Goal: Task Accomplishment & Management: Manage account settings

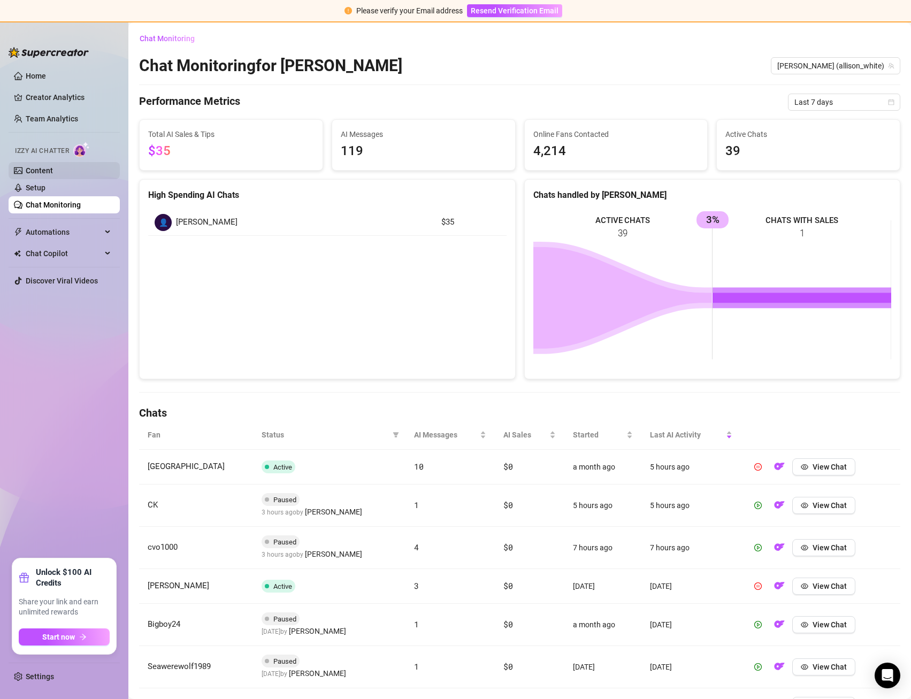
click at [53, 172] on link "Content" at bounding box center [39, 170] width 27 height 9
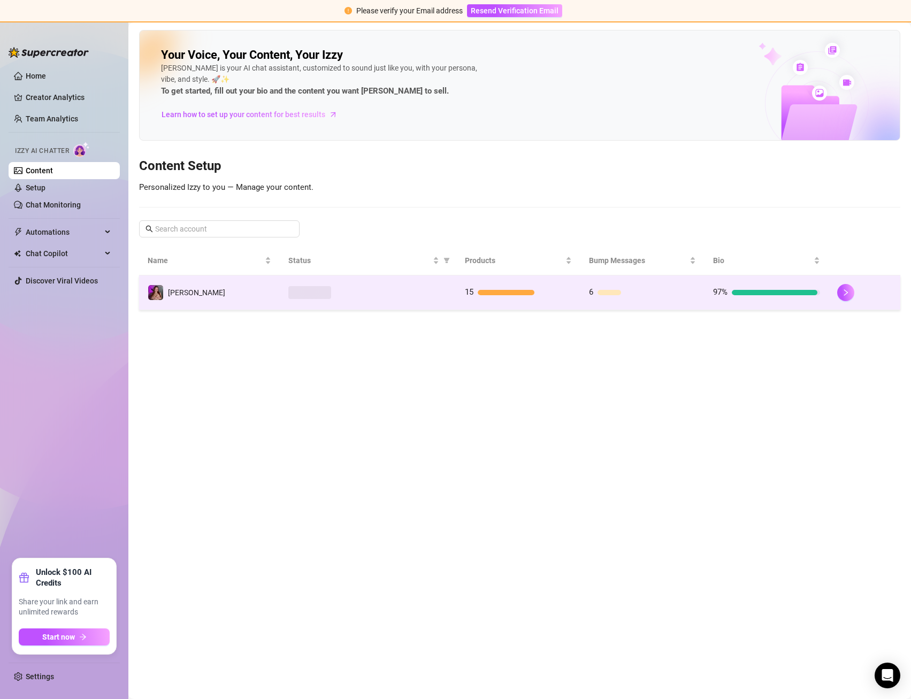
click at [454, 296] on td at bounding box center [368, 292] width 177 height 35
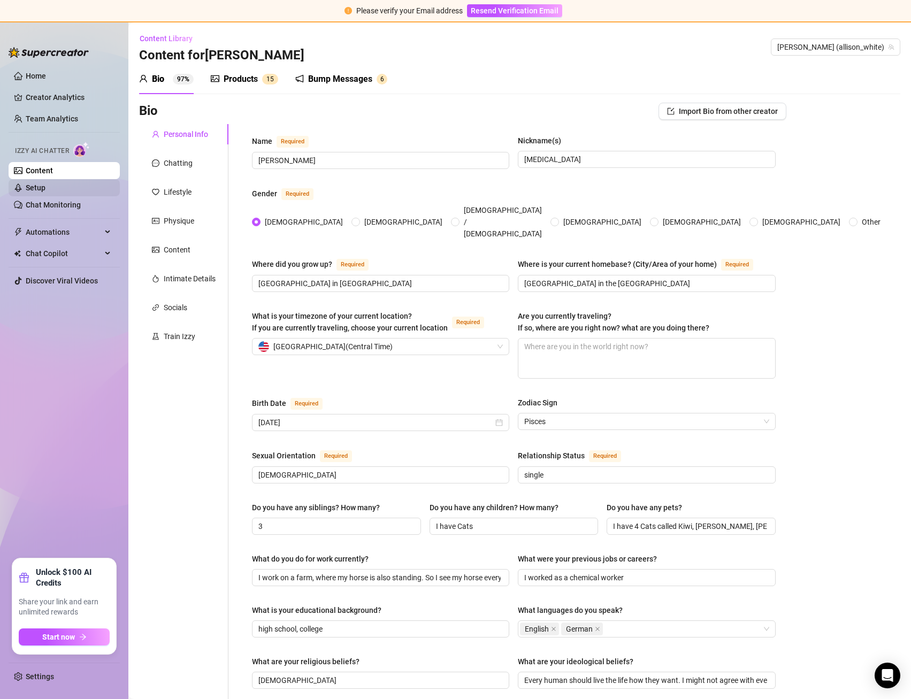
click at [45, 191] on link "Setup" at bounding box center [36, 187] width 20 height 9
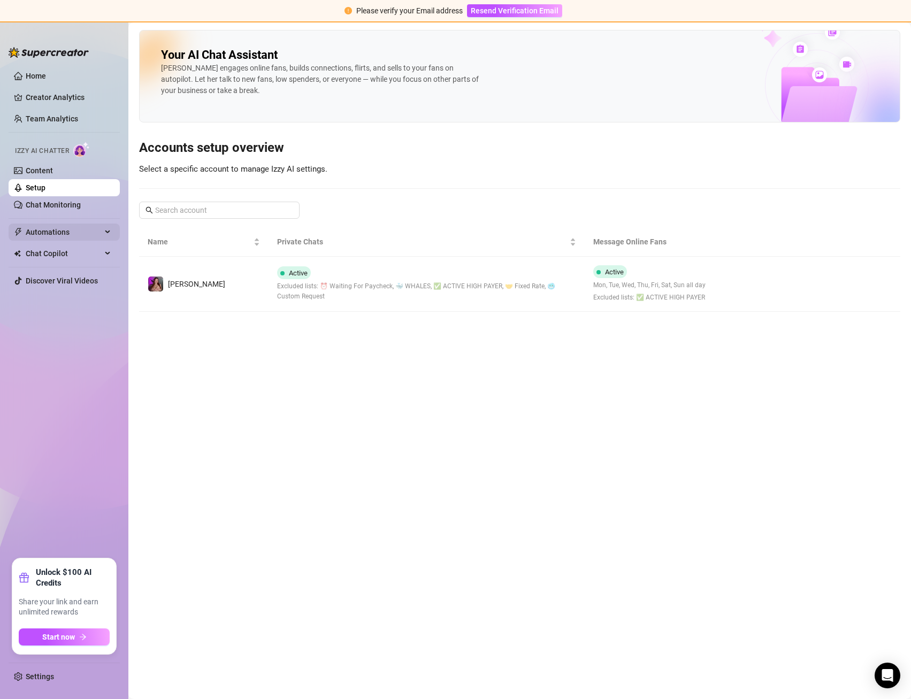
click at [79, 239] on span "Automations" at bounding box center [64, 232] width 76 height 17
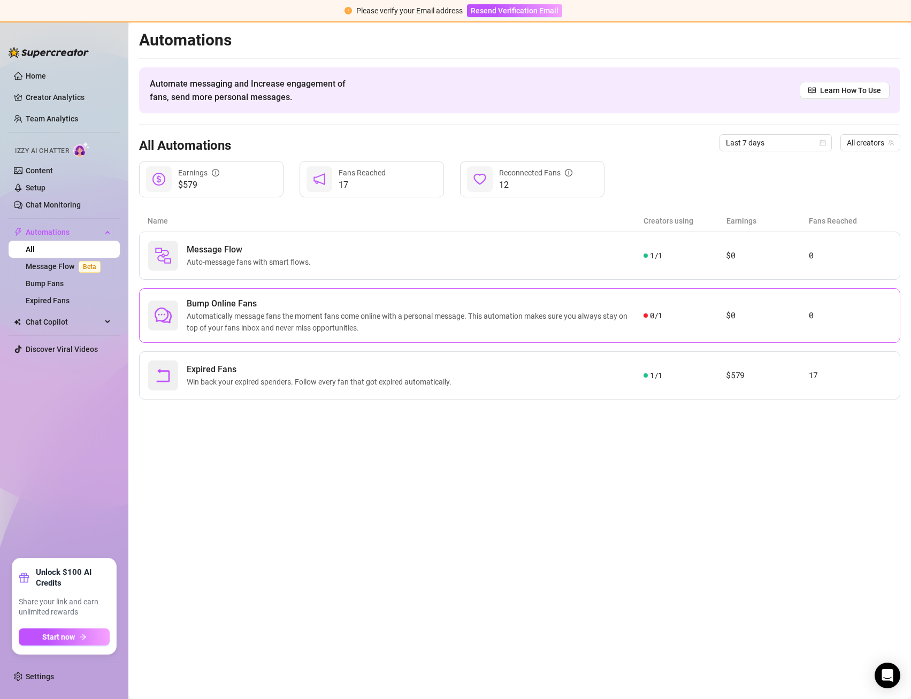
click at [322, 310] on span "Automatically message fans the moment fans come online with a personal message.…" at bounding box center [415, 322] width 457 height 24
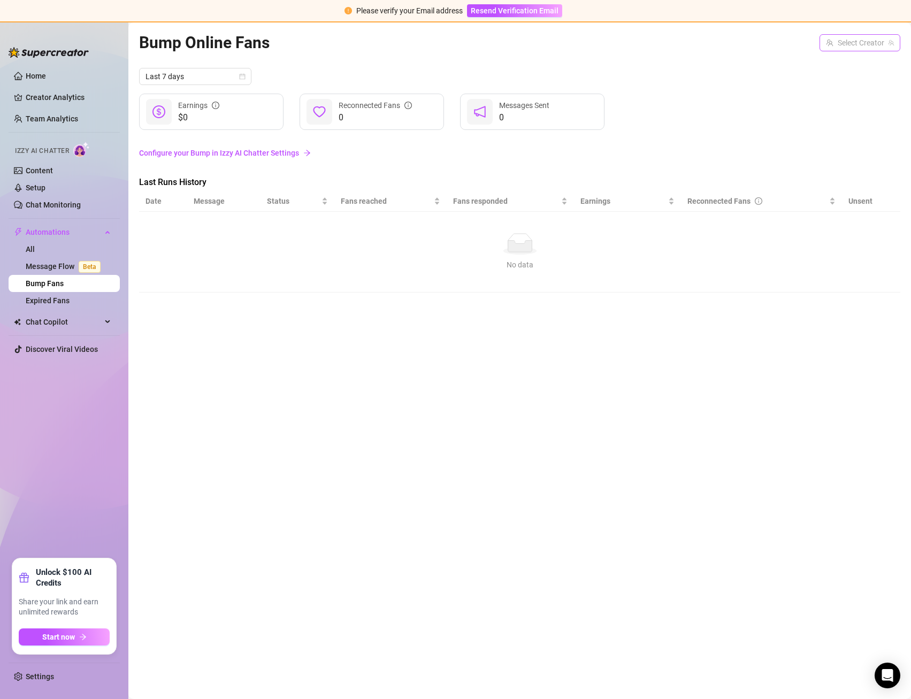
click at [894, 46] on div "Select Creator" at bounding box center [859, 42] width 81 height 17
click at [868, 58] on div "[PERSON_NAME] ( allison_white )" at bounding box center [820, 64] width 141 height 13
click at [50, 269] on link "Message Flow Beta" at bounding box center [65, 266] width 79 height 9
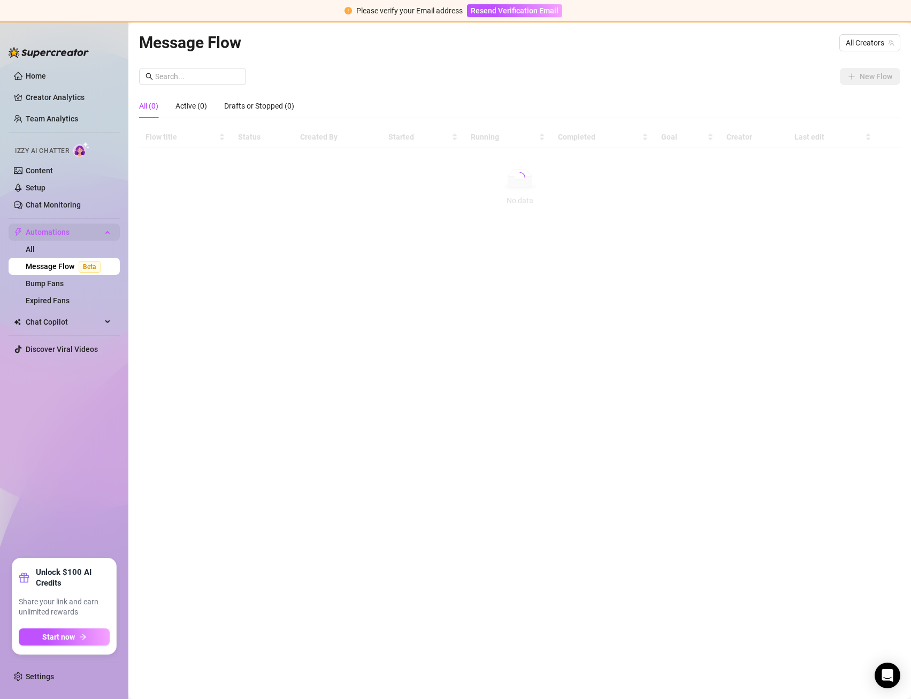
click at [47, 240] on span "Automations" at bounding box center [64, 232] width 76 height 17
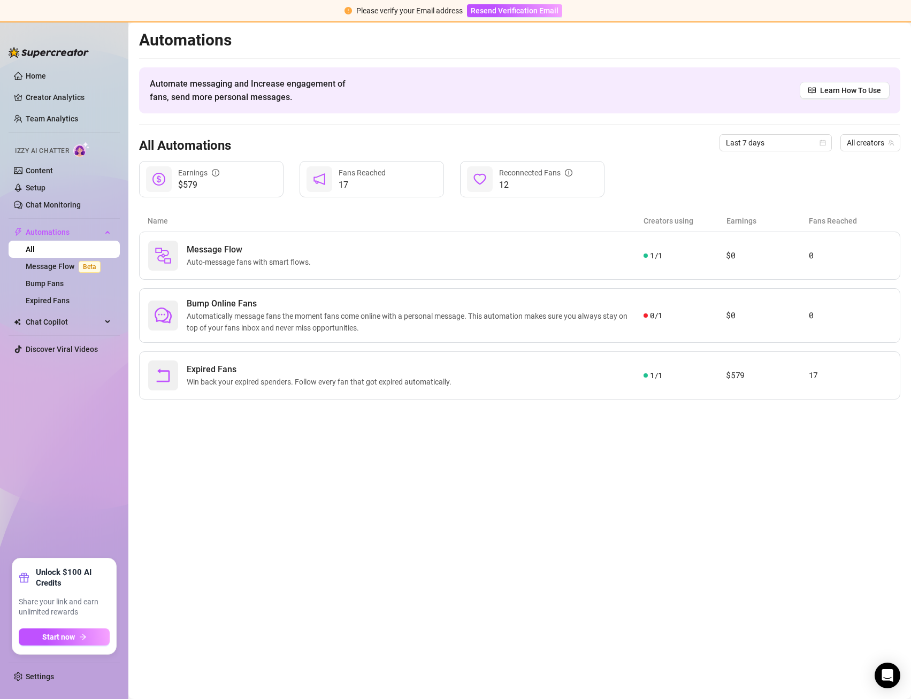
click at [35, 245] on link "All" at bounding box center [30, 249] width 9 height 9
click at [263, 288] on div "Bump Online Fans Automatically message fans the moment fans come online with a …" at bounding box center [519, 315] width 761 height 55
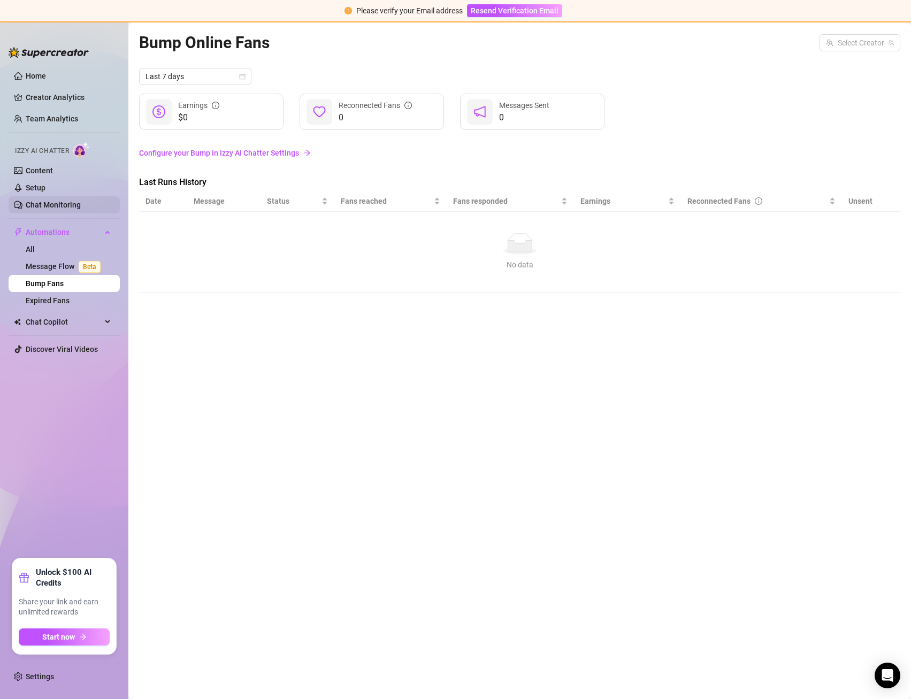
click at [62, 201] on link "Chat Monitoring" at bounding box center [53, 205] width 55 height 9
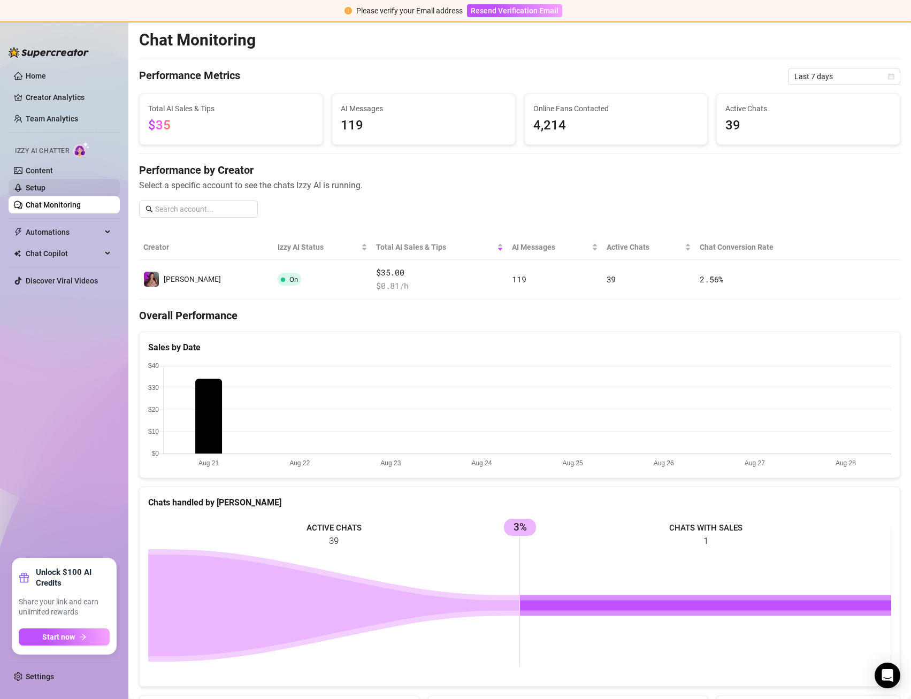
click at [45, 189] on link "Setup" at bounding box center [36, 187] width 20 height 9
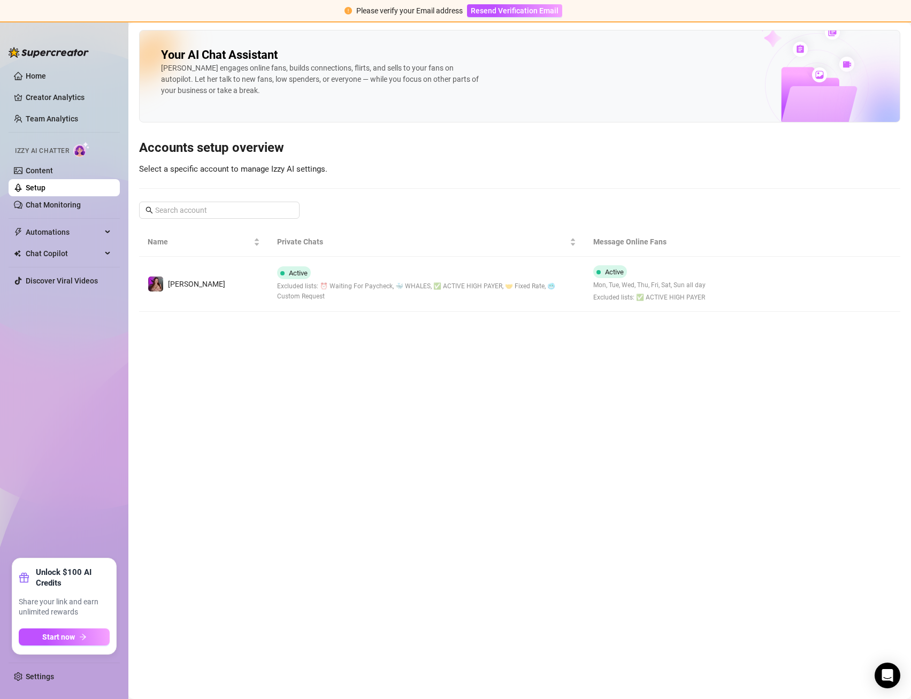
click at [53, 216] on ul "Home Creator Analytics Team Analytics Izzy AI Chatter Content Setup Chat Monito…" at bounding box center [64, 308] width 111 height 491
click at [50, 208] on link "Chat Monitoring" at bounding box center [53, 205] width 55 height 9
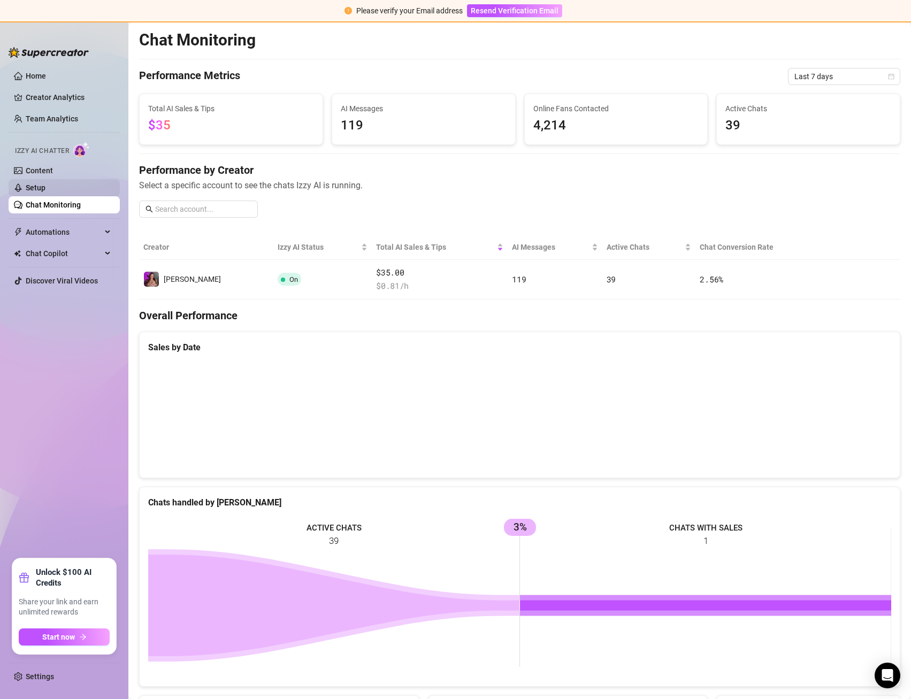
click at [45, 189] on link "Setup" at bounding box center [36, 187] width 20 height 9
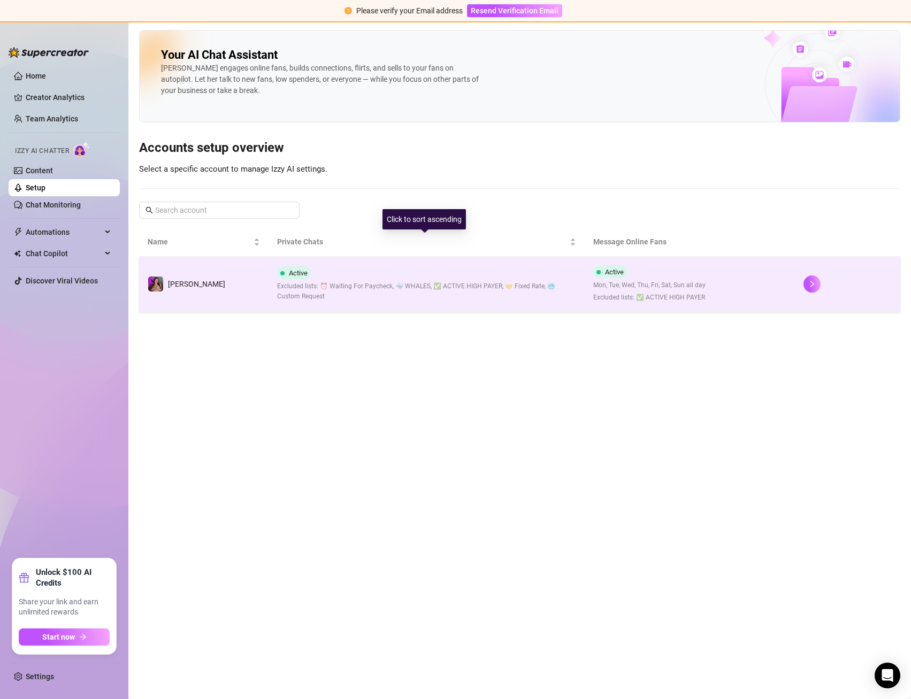
click at [436, 266] on div "Active Excluded lists: ⏰ Waiting For Paycheck, 🐳 WHALES, ✅ ACTIVE HIGH PAYER, 🤝…" at bounding box center [426, 283] width 298 height 35
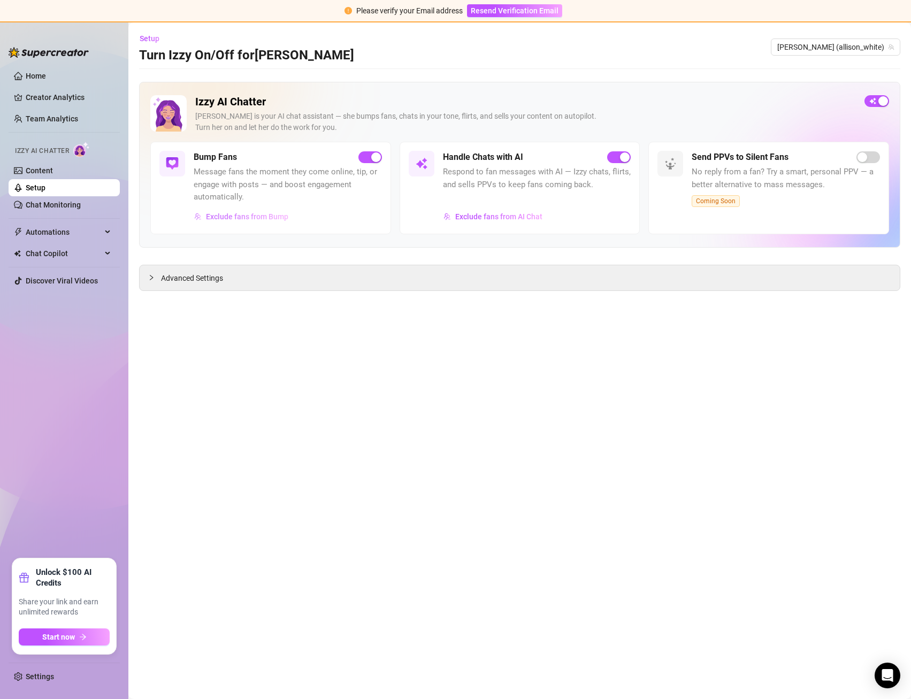
click at [263, 217] on span "Exclude fans from Bump" at bounding box center [247, 216] width 82 height 9
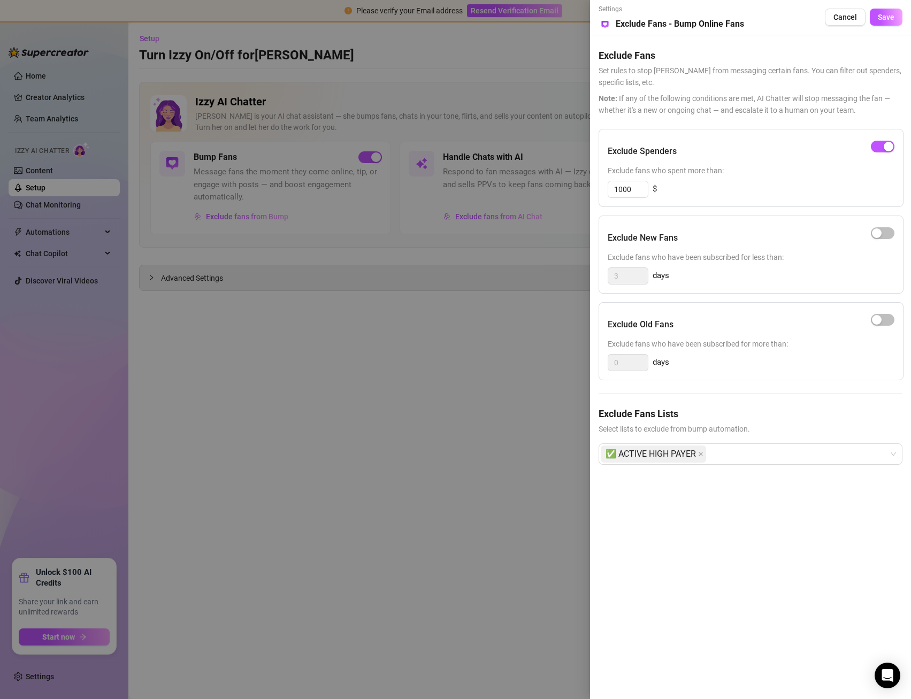
click at [234, 286] on div at bounding box center [455, 349] width 911 height 699
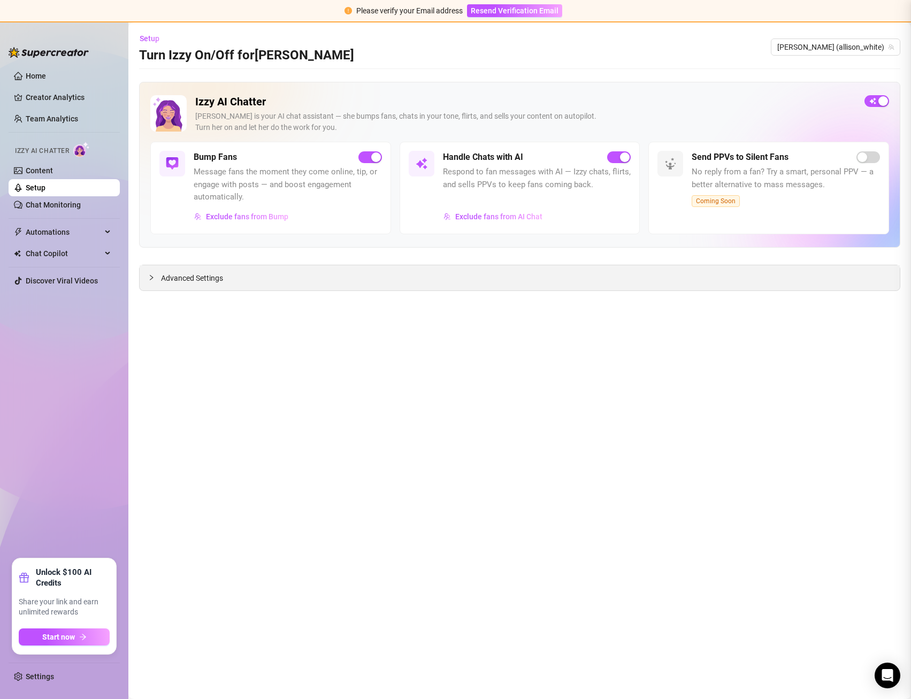
click at [197, 287] on div "Advanced Settings" at bounding box center [520, 277] width 760 height 25
click at [198, 282] on span "Advanced Settings" at bounding box center [192, 278] width 62 height 12
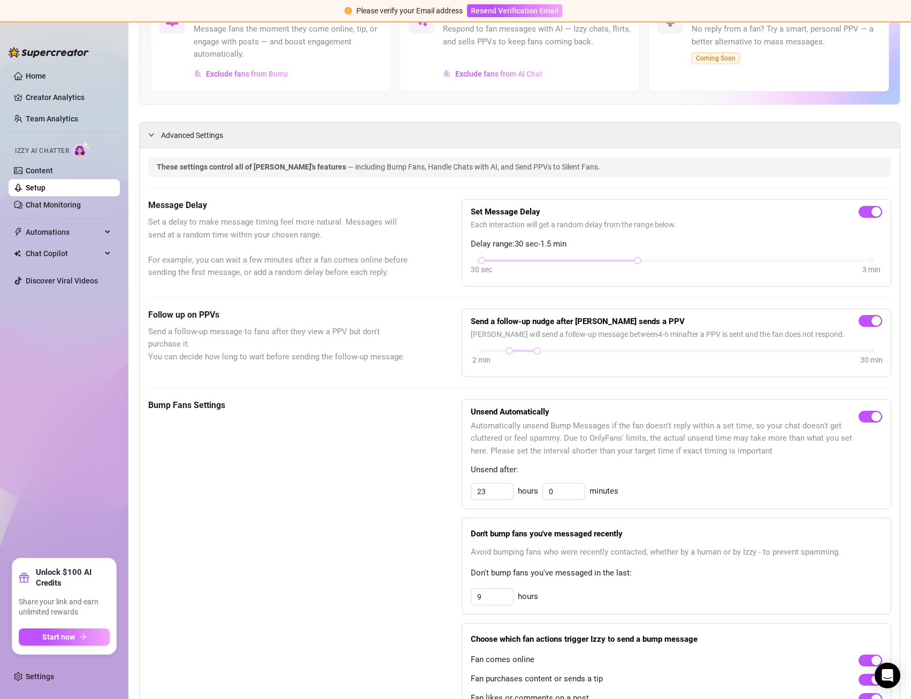
scroll to position [219, 0]
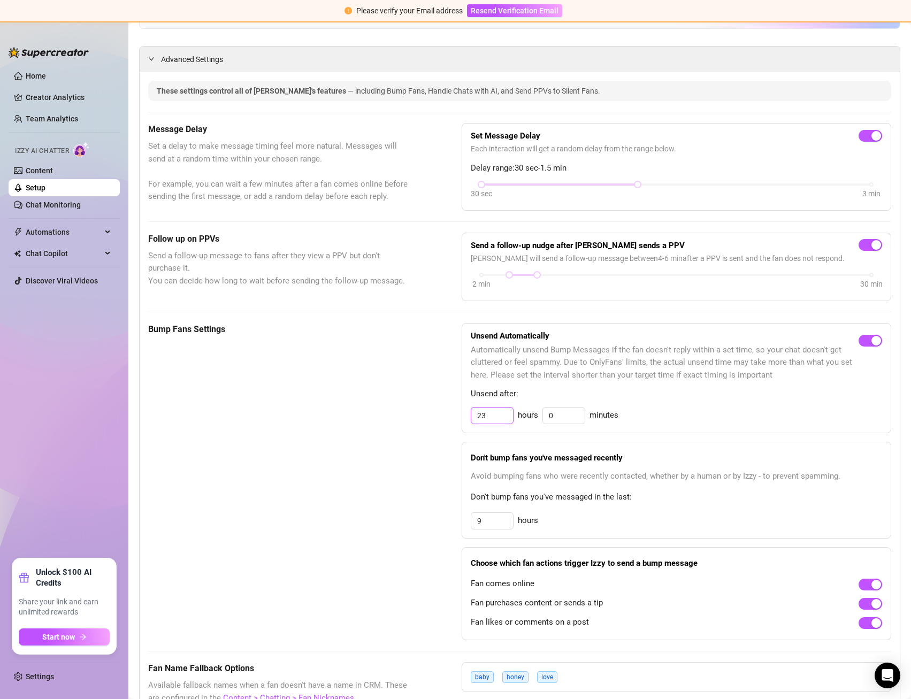
click at [496, 417] on input "23" at bounding box center [492, 416] width 42 height 16
type input "13"
click at [355, 431] on div "Bump Fans Settings" at bounding box center [278, 481] width 260 height 317
click at [476, 424] on input "9" at bounding box center [492, 416] width 42 height 16
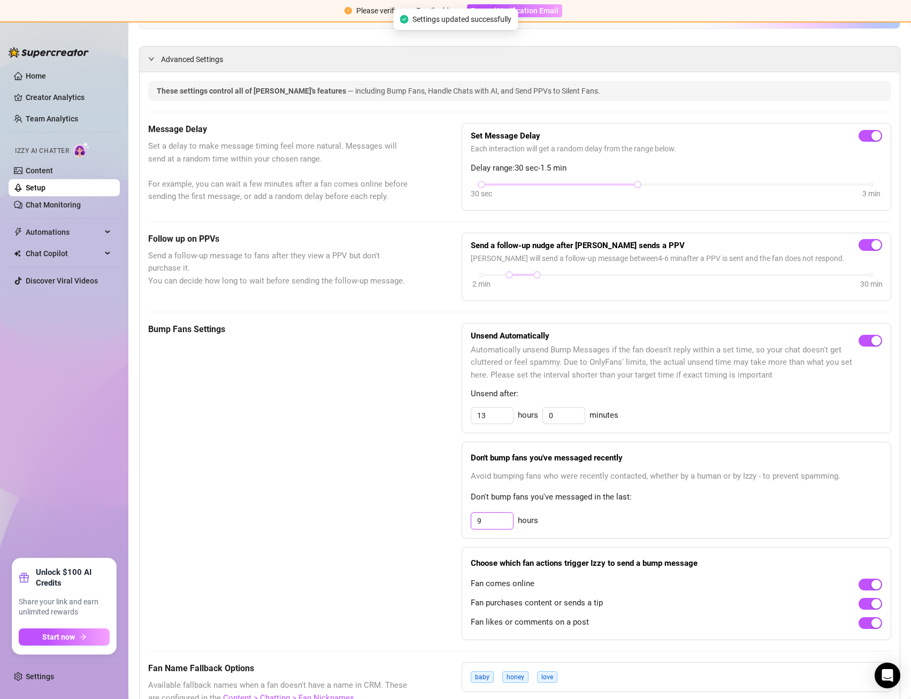
click at [476, 524] on input "9" at bounding box center [492, 521] width 42 height 16
type input "24"
click at [382, 440] on div "Bump Fans Settings" at bounding box center [278, 481] width 260 height 317
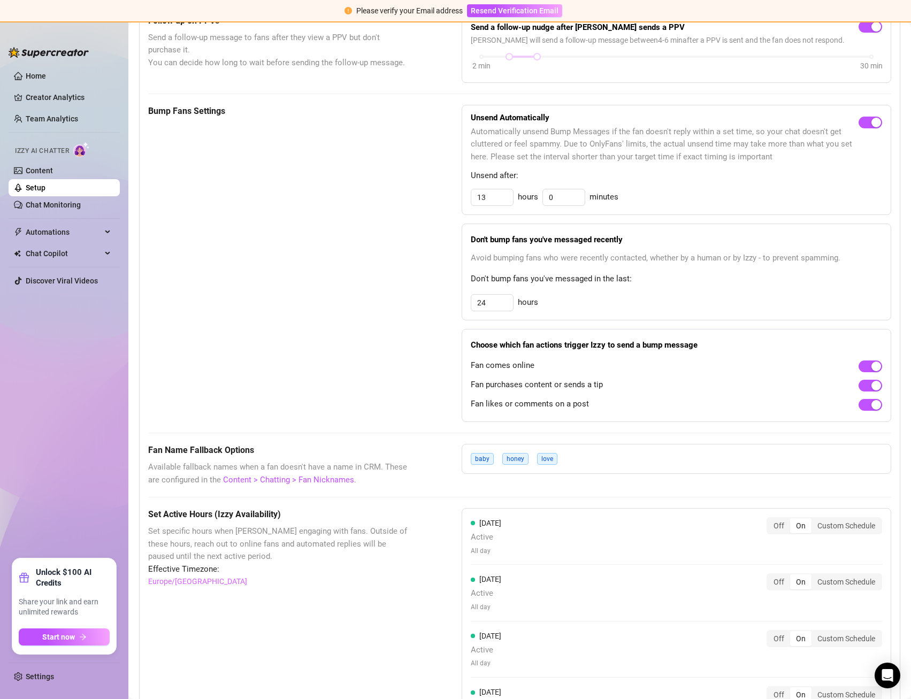
scroll to position [430, 0]
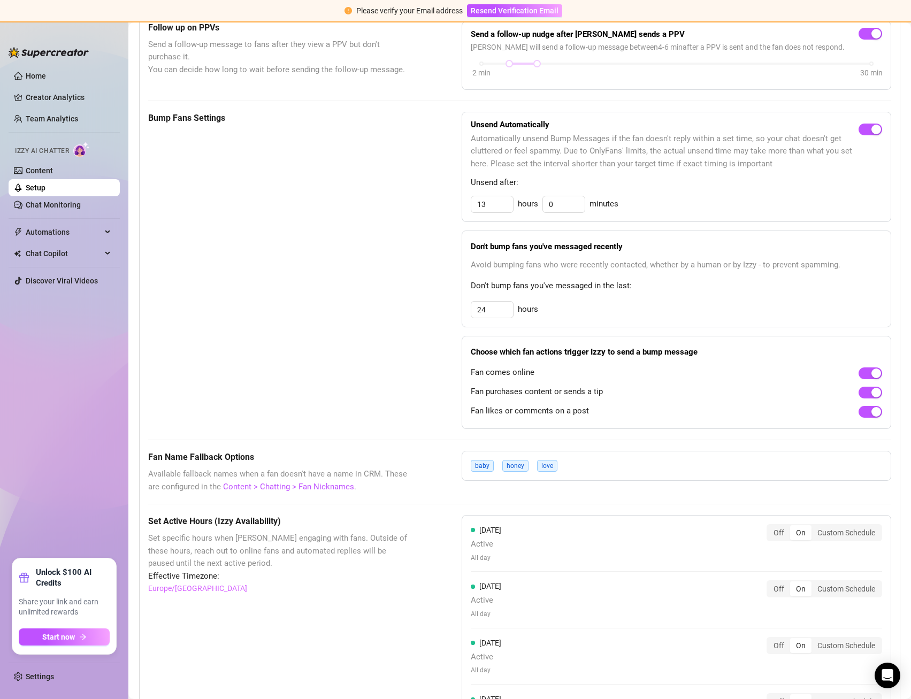
click at [561, 461] on div "baby honey love" at bounding box center [676, 466] width 429 height 30
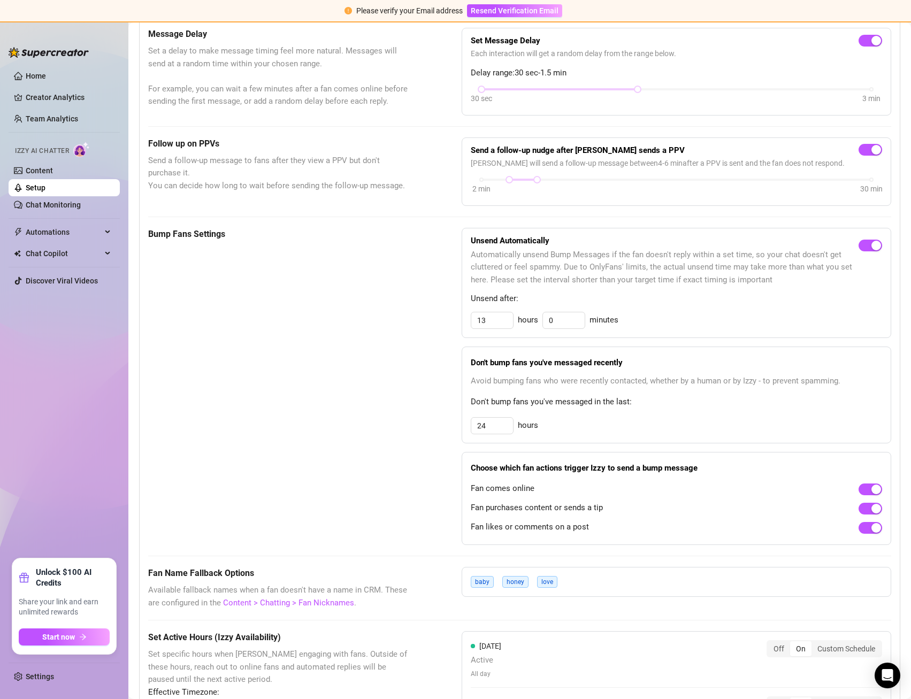
scroll to position [0, 0]
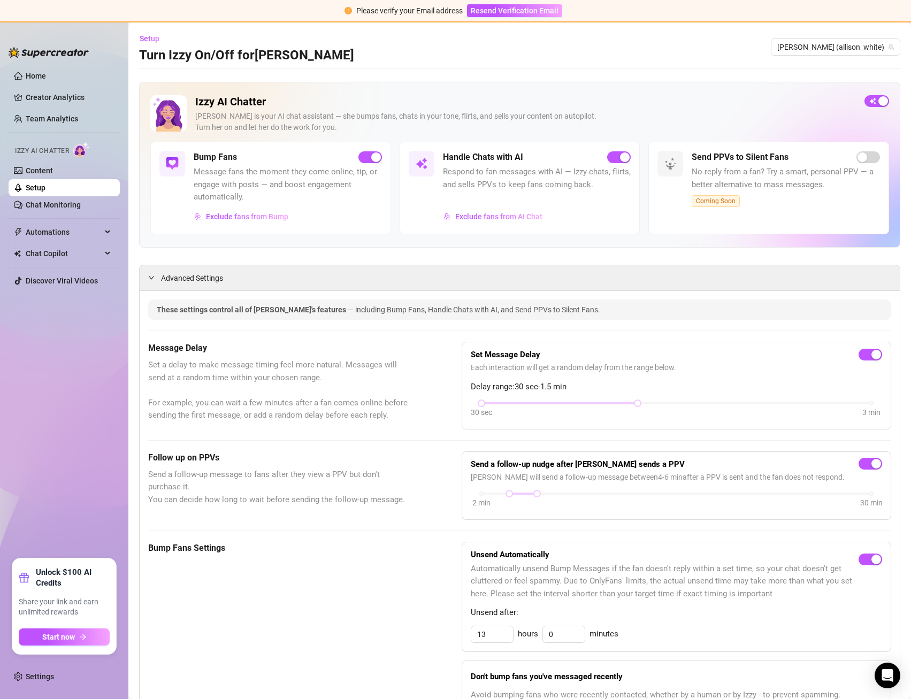
click at [60, 215] on ul "Home Creator Analytics Team Analytics Izzy AI Chatter Content Setup Chat Monito…" at bounding box center [64, 308] width 111 height 491
click at [53, 168] on link "Content" at bounding box center [39, 170] width 27 height 9
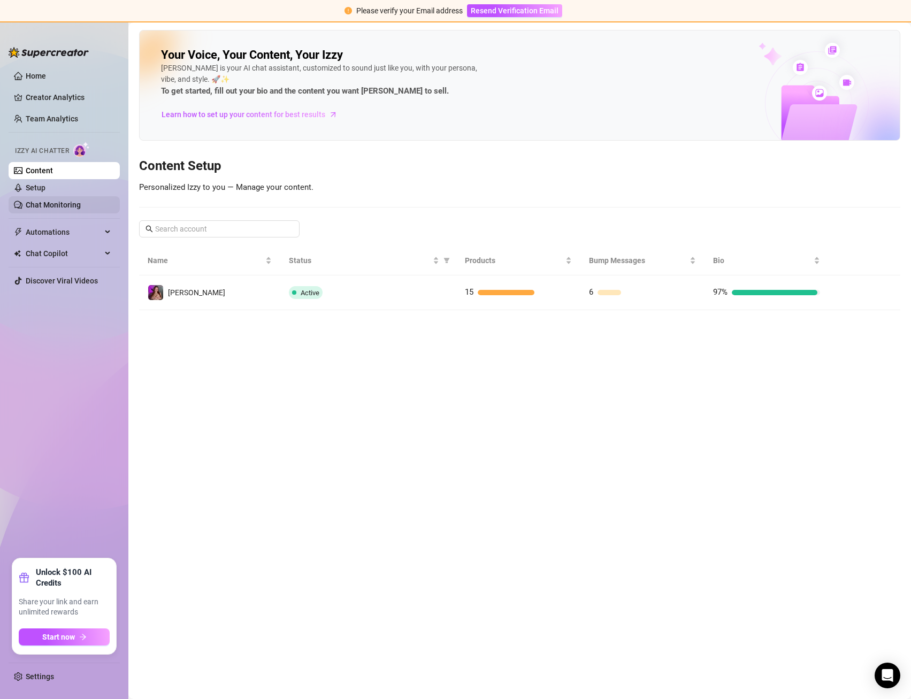
click at [61, 201] on link "Chat Monitoring" at bounding box center [53, 205] width 55 height 9
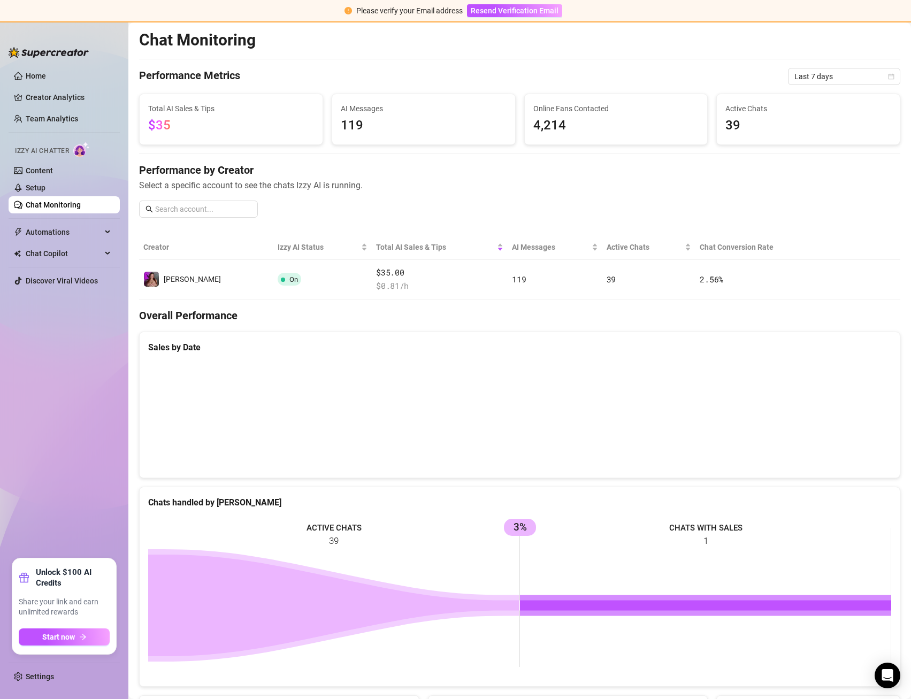
scroll to position [85, 0]
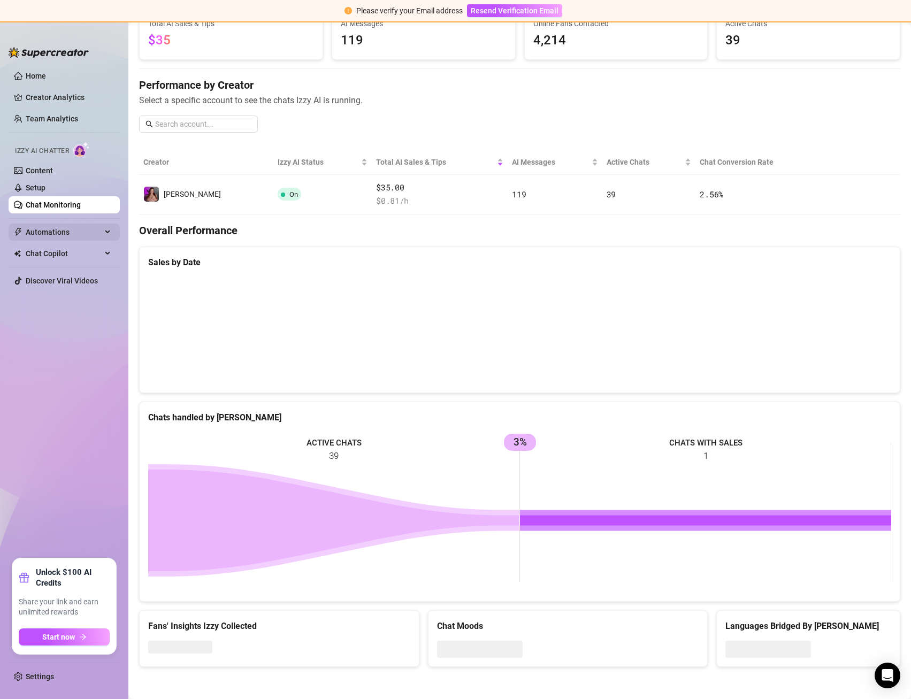
click at [81, 224] on span "Automations" at bounding box center [64, 232] width 76 height 17
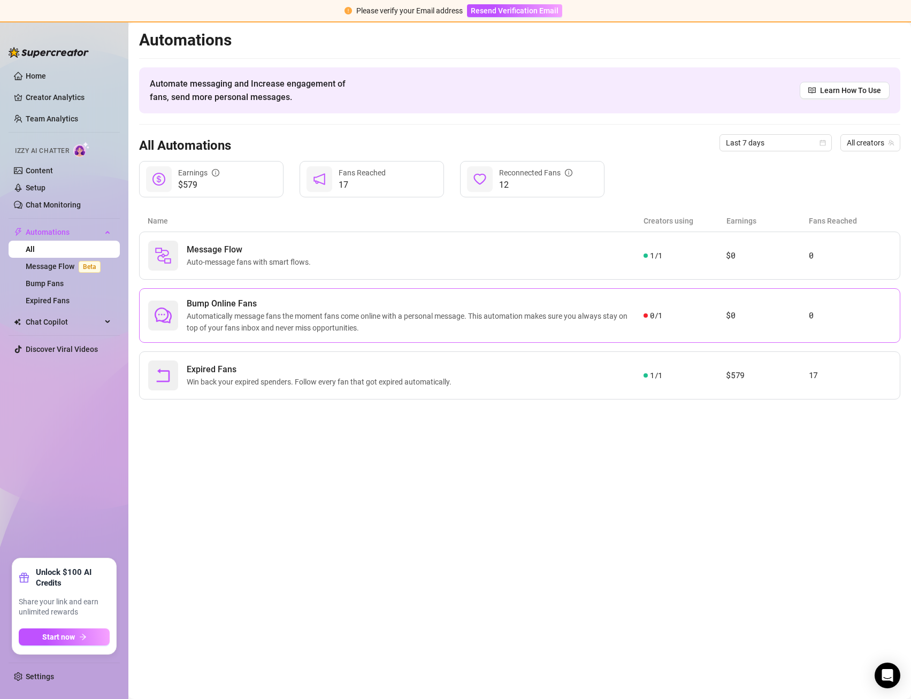
click at [174, 309] on div at bounding box center [163, 316] width 30 height 30
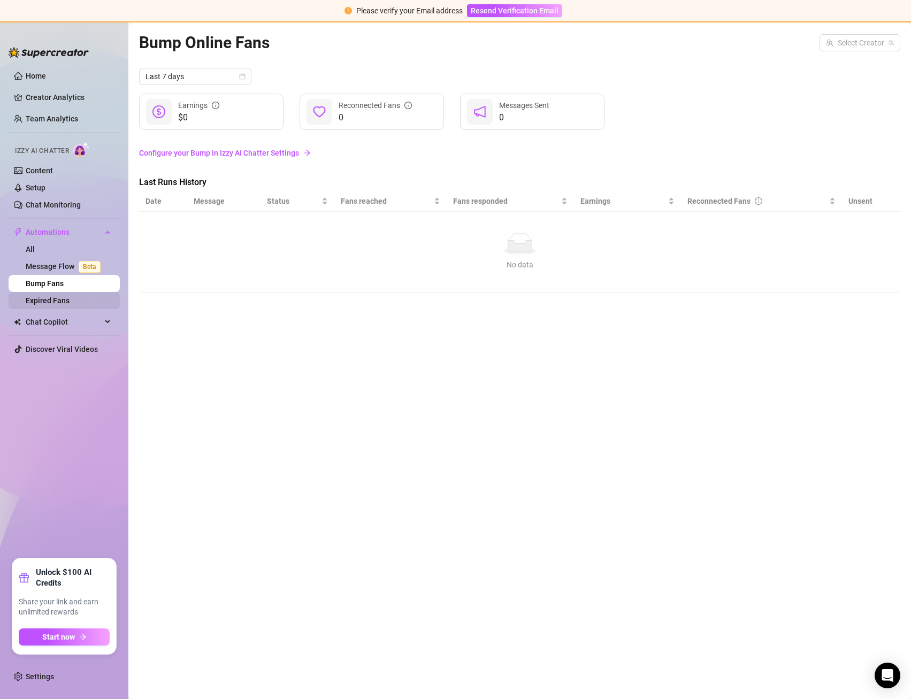
click at [70, 299] on link "Expired Fans" at bounding box center [48, 300] width 44 height 9
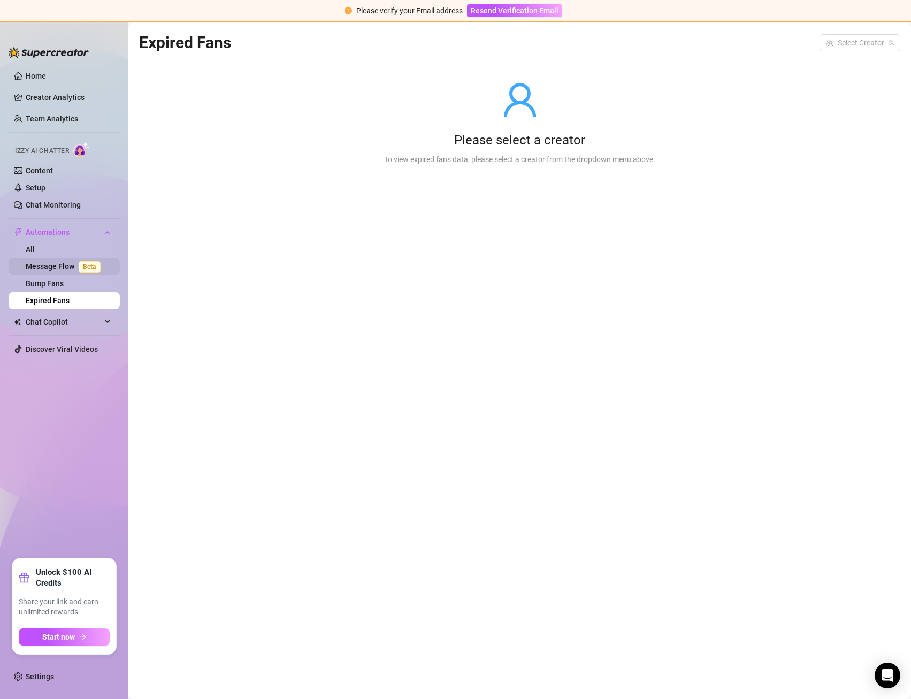
click at [63, 267] on link "Message Flow Beta" at bounding box center [65, 266] width 79 height 9
click at [55, 281] on link "Bump Fans" at bounding box center [45, 283] width 38 height 9
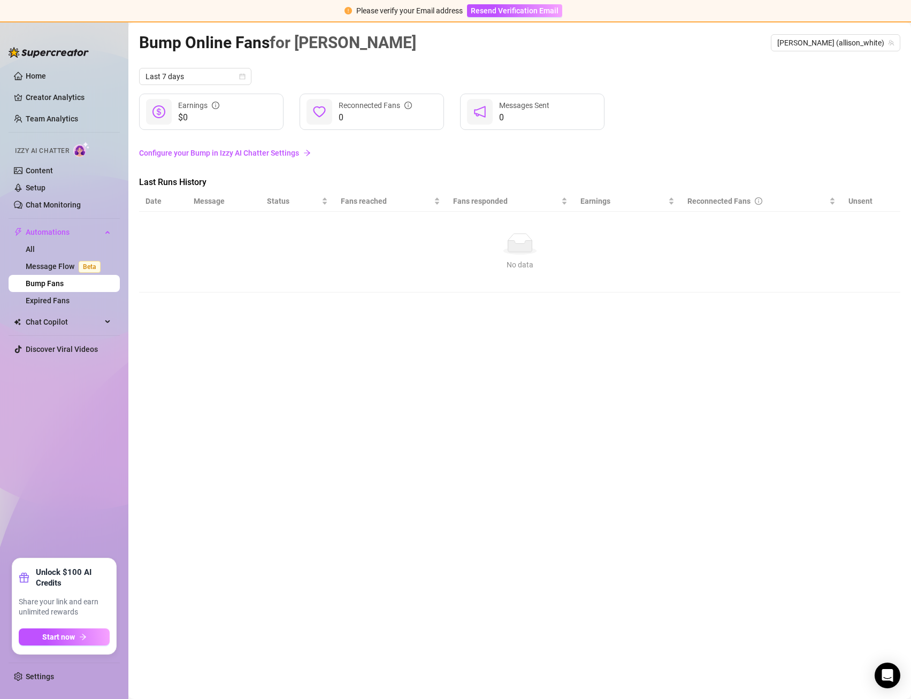
click at [213, 56] on div "Bump Online Fans for [PERSON_NAME] ([PERSON_NAME]) Last 7 days $0 Earnings 0 Re…" at bounding box center [519, 348] width 761 height 637
click at [214, 76] on span "Last 7 days" at bounding box center [194, 76] width 99 height 16
click at [182, 102] on div "Last 24 hours" at bounding box center [195, 98] width 95 height 12
click at [194, 74] on span "Last 24 hours" at bounding box center [194, 76] width 99 height 16
click at [188, 119] on div "Last 7 days" at bounding box center [195, 115] width 95 height 12
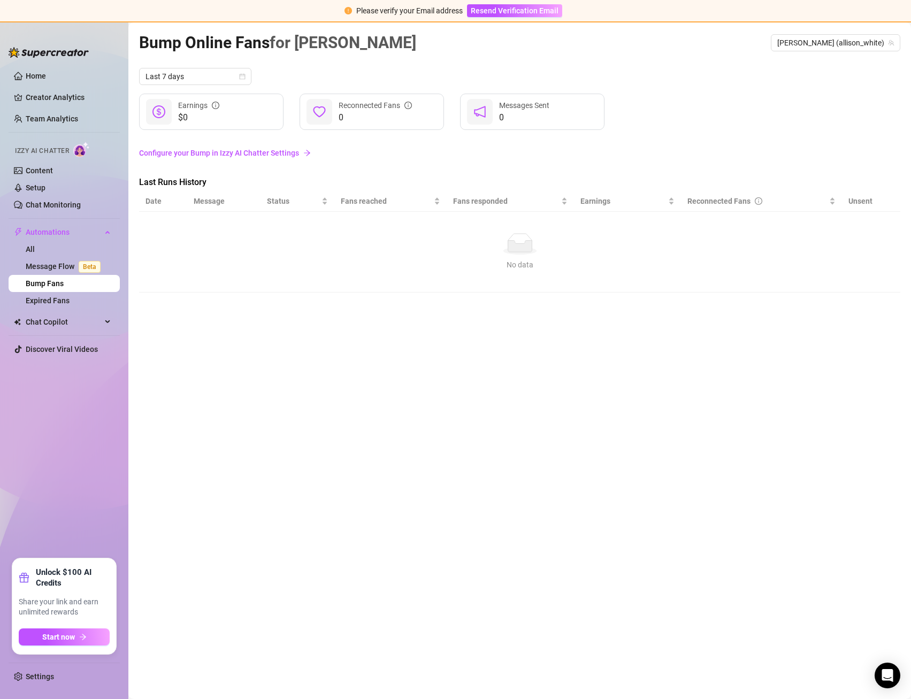
click at [180, 87] on div "Last 7 days $0 Earnings 0 Reconnected Fans 0 Messages Sent" at bounding box center [519, 99] width 761 height 62
click at [70, 305] on link "Expired Fans" at bounding box center [48, 300] width 44 height 9
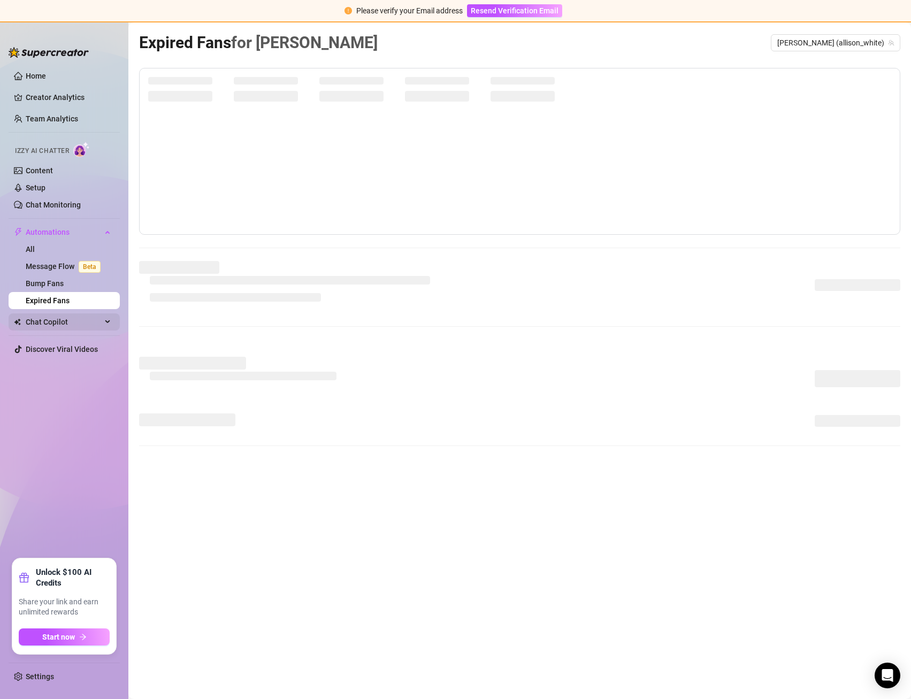
click at [72, 319] on span "Chat Copilot" at bounding box center [64, 321] width 76 height 17
